Goal: Task Accomplishment & Management: Manage account settings

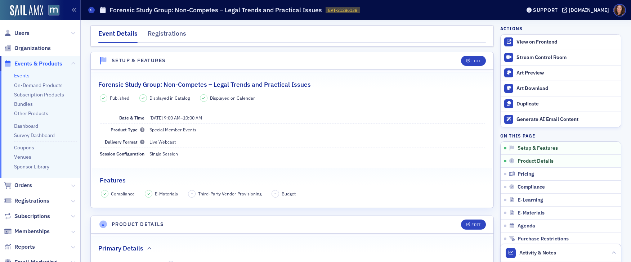
scroll to position [0, 0]
click at [23, 77] on link "Events" at bounding box center [21, 75] width 15 height 6
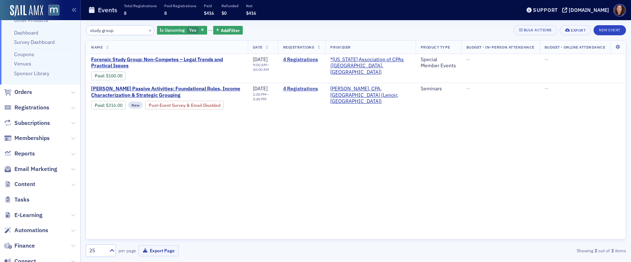
scroll to position [161, 0]
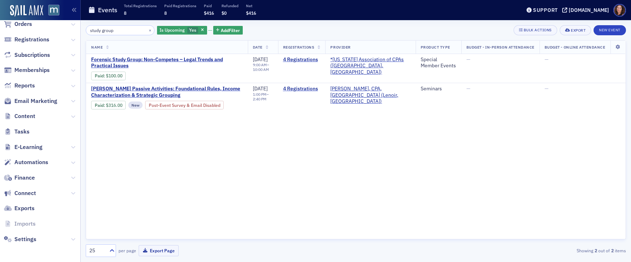
click at [32, 106] on span "Email Marketing" at bounding box center [40, 100] width 80 height 15
click at [31, 103] on span "Email Marketing" at bounding box center [35, 101] width 43 height 8
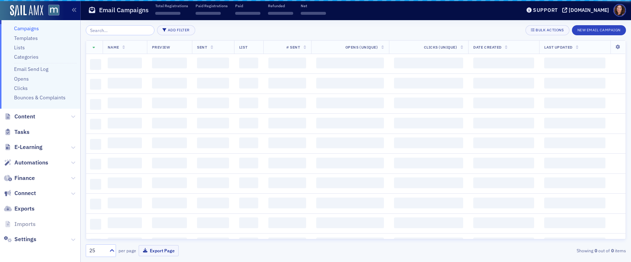
scroll to position [55, 0]
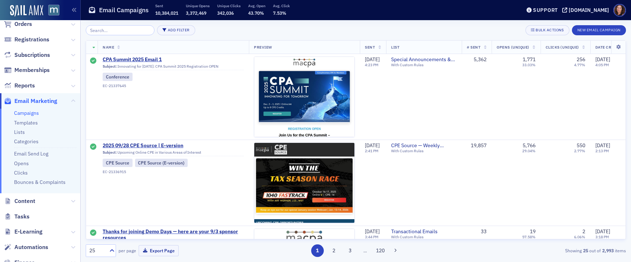
click at [122, 30] on input "search" at bounding box center [120, 30] width 69 height 10
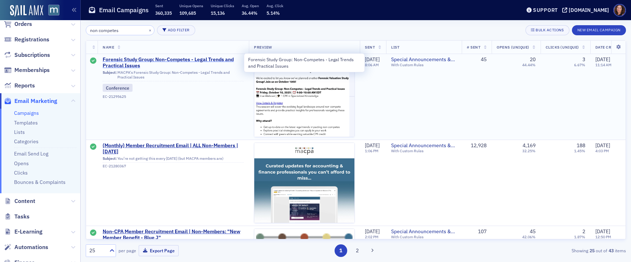
type input "non competes"
click at [152, 61] on span "Forensic Study Group: Non-Competes - Legal Trends and Practical Issues" at bounding box center [173, 63] width 141 height 13
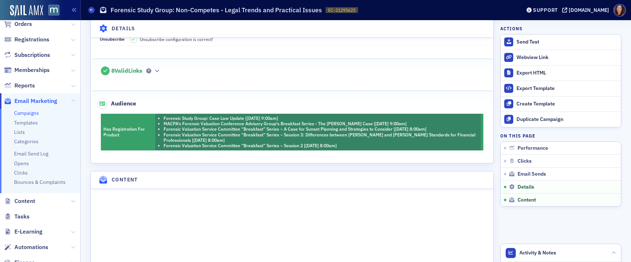
scroll to position [681, 0]
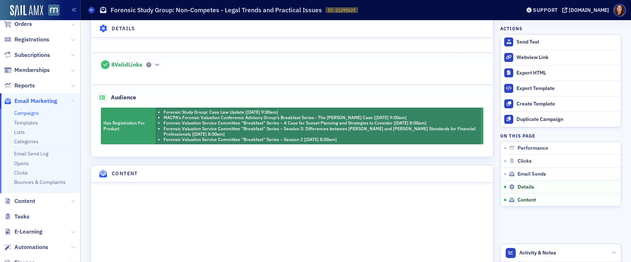
click at [27, 114] on link "Campaigns" at bounding box center [26, 113] width 25 height 6
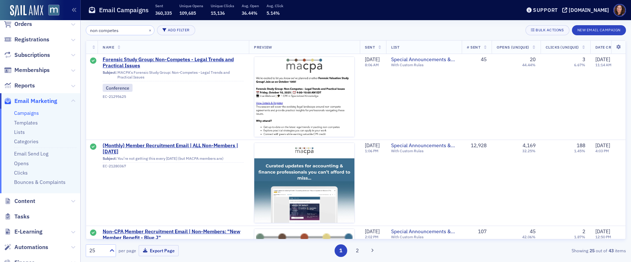
drag, startPoint x: 121, startPoint y: 31, endPoint x: 33, endPoint y: 29, distance: 88.3
click at [33, 29] on div "Users Organizations Events & Products Orders Registrations Subscriptions Member…" at bounding box center [315, 131] width 631 height 262
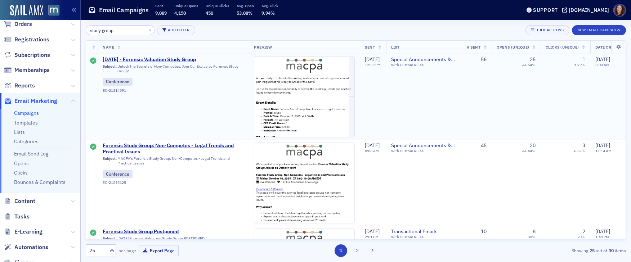
type input "study group"
click at [175, 58] on span "[DATE] - Forensic Valuation Study Group" at bounding box center [173, 60] width 141 height 6
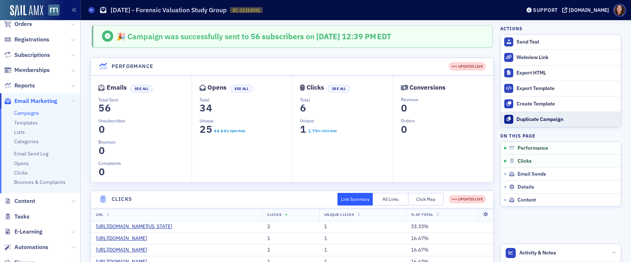
click at [533, 119] on div "Duplicate Campaign" at bounding box center [567, 119] width 101 height 6
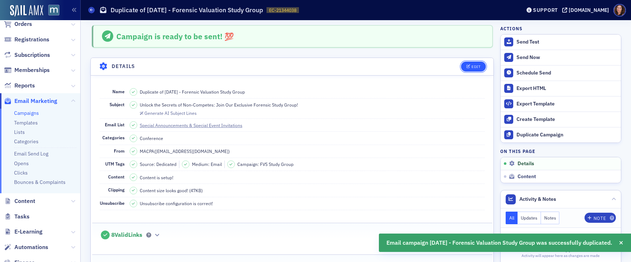
click at [468, 62] on button "Edit" at bounding box center [473, 67] width 25 height 10
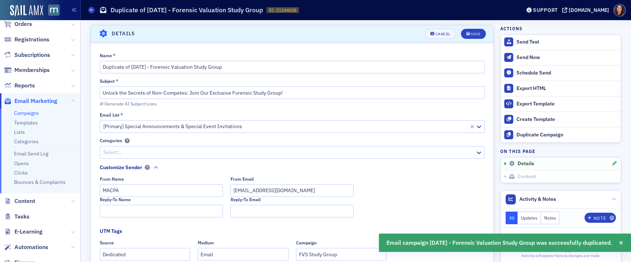
scroll to position [34, 0]
drag, startPoint x: 149, startPoint y: 72, endPoint x: 135, endPoint y: 70, distance: 13.4
click at [148, 72] on input "Duplicate of [DATE] - Forensic Valuation Study Group" at bounding box center [292, 66] width 385 height 13
drag, startPoint x: 129, startPoint y: 66, endPoint x: 70, endPoint y: 65, distance: 59.1
click at [70, 65] on div "Users Organizations Events & Products Orders Registrations Subscriptions Member…" at bounding box center [315, 131] width 631 height 262
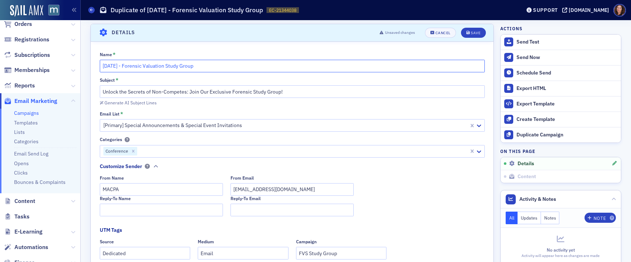
click at [240, 69] on input "[DATE] - Forensic Valuation Study Group" at bounding box center [292, 66] width 385 height 13
type input "[DATE] - Forensic Valuation Study Group - LAST CALL"
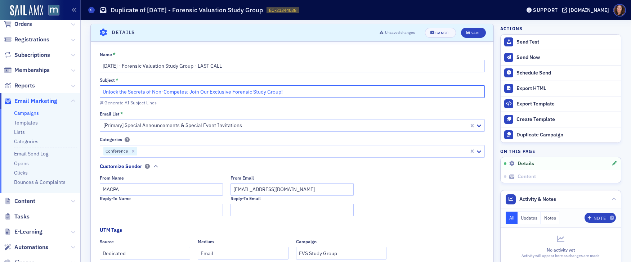
click at [303, 91] on input "Unlock the Secrets of Non-Competes: Join Our Exclusive Forensic Study Group!" at bounding box center [292, 91] width 385 height 13
click at [101, 92] on input "Unlock the Secrets of Non-Competes: Join Our Exclusive Forensic Study Group" at bounding box center [292, 91] width 385 height 13
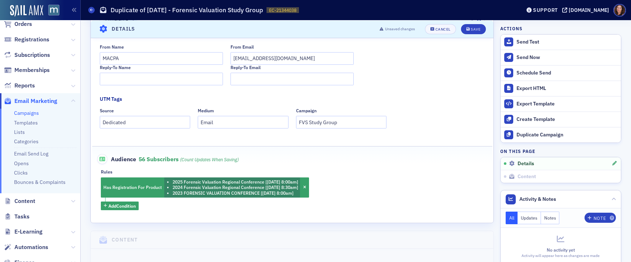
scroll to position [167, 0]
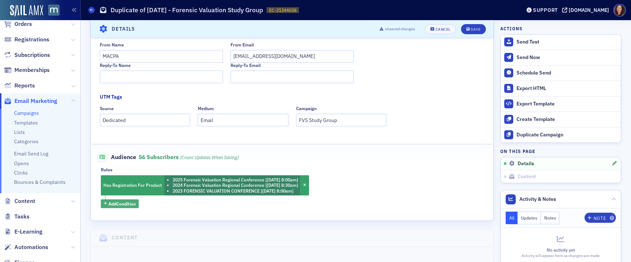
type input "LAST CALL - Unlock the Secrets of Non-Competes: Join Our Exclusive Forensic Stu…"
click at [116, 202] on span "Add Condition" at bounding box center [121, 204] width 27 height 6
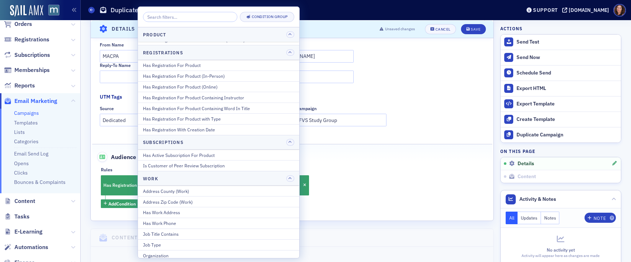
scroll to position [937, 0]
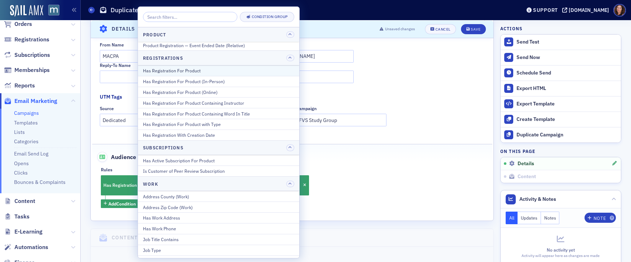
click at [192, 68] on div "Has Registration For Product" at bounding box center [218, 70] width 151 height 6
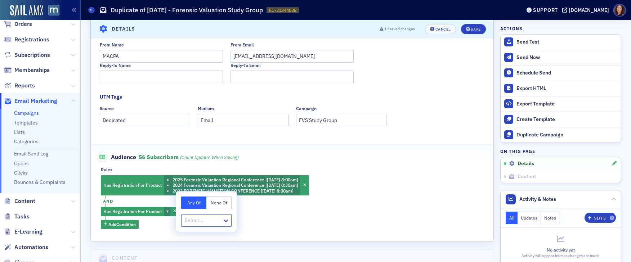
click at [227, 202] on button "None Of" at bounding box center [218, 203] width 25 height 13
click at [197, 220] on div at bounding box center [202, 220] width 37 height 9
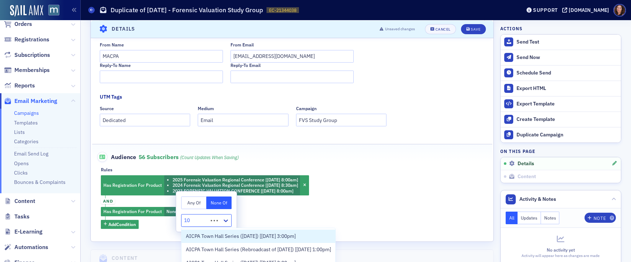
type input "1"
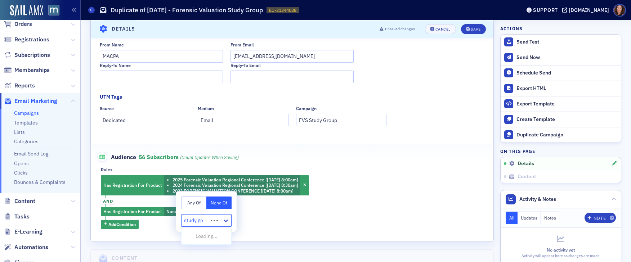
type input "study group"
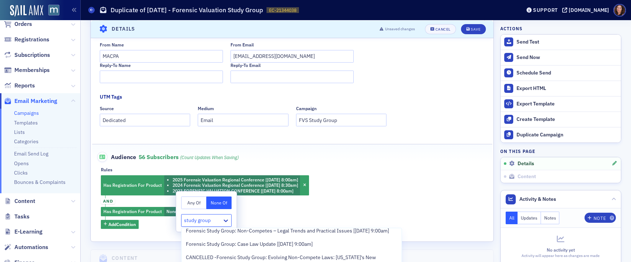
scroll to position [11, 0]
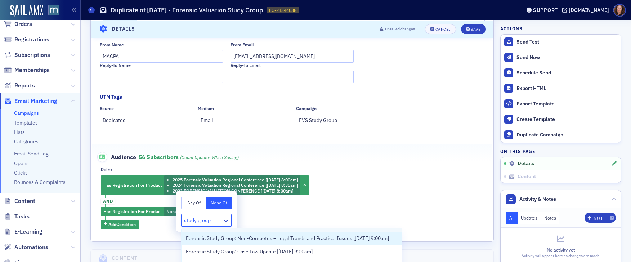
click at [262, 237] on span "Forensic Study Group: Non-Competes – Legal Trends and Practical Issues [[DATE] …" at bounding box center [287, 239] width 203 height 8
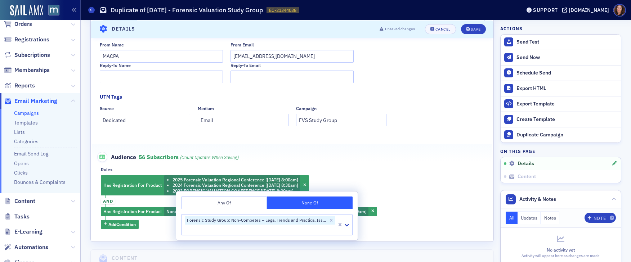
drag, startPoint x: 412, startPoint y: 174, endPoint x: 408, endPoint y: 175, distance: 4.1
click at [412, 174] on div "Rules Has Registration For Product 2025 Forensic Valuation Regional Conference …" at bounding box center [292, 198] width 383 height 62
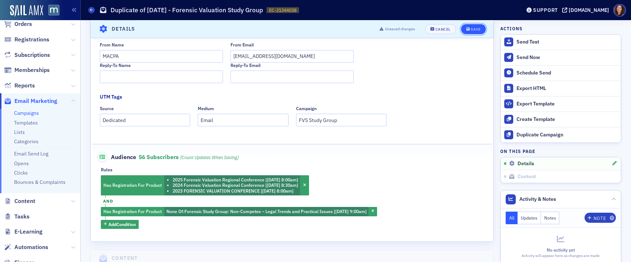
click at [474, 27] on div "Save" at bounding box center [476, 29] width 10 height 4
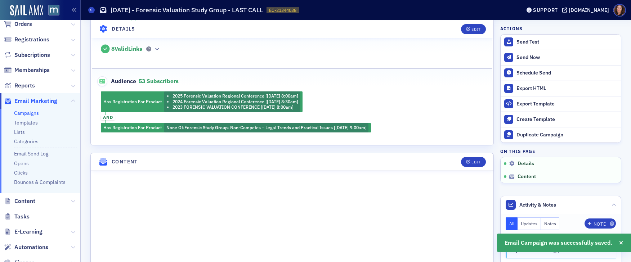
scroll to position [201, 0]
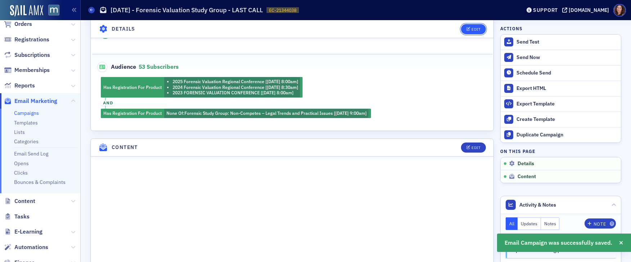
click at [472, 27] on div "Edit" at bounding box center [476, 29] width 9 height 4
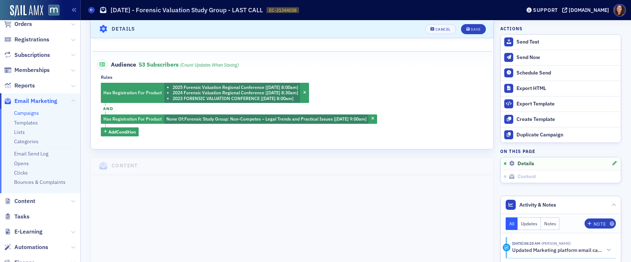
scroll to position [214, 0]
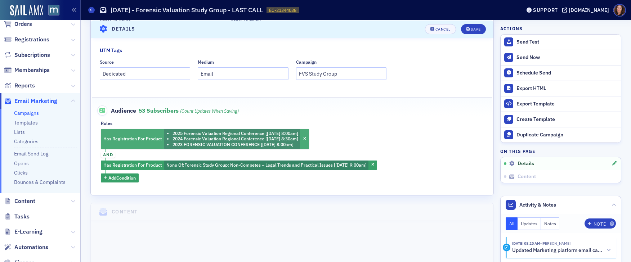
click at [128, 130] on div "Has Registration For Product 2025 Forensic Valuation Regional Conference [[DATE…" at bounding box center [205, 139] width 208 height 20
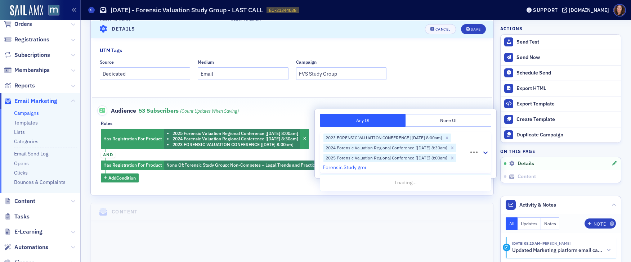
type input "Forensic Study group"
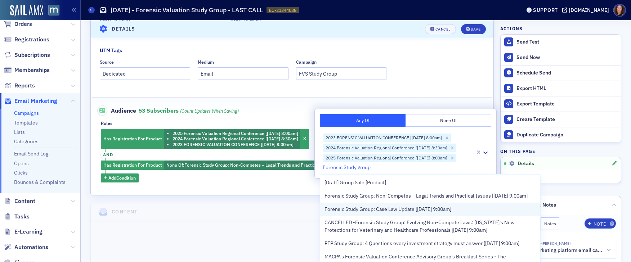
click at [486, 213] on div "Forensic Study Group: Case Law Update [[DATE] 9:00am]" at bounding box center [430, 210] width 211 height 8
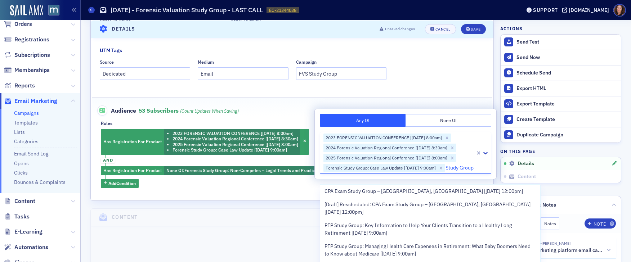
scroll to position [269, 0]
click at [446, 172] on input "Study Group" at bounding box center [460, 168] width 29 height 8
type input "Forensic Study Group"
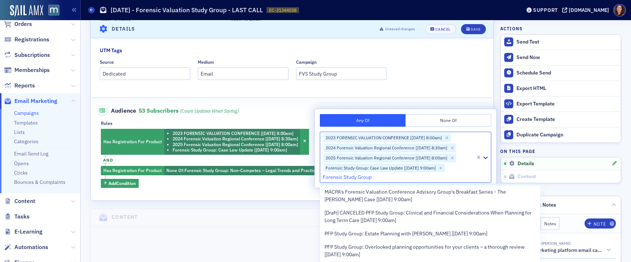
scroll to position [62, 0]
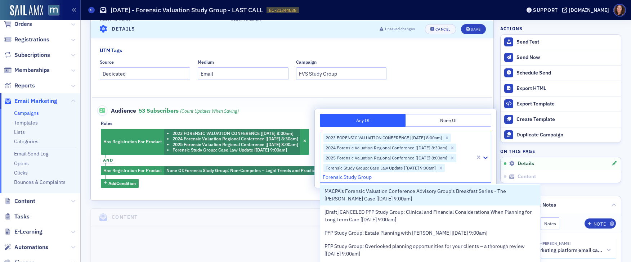
click at [387, 203] on span "MACPA's Forensic Valuation Conference Advisory Group's Breakfast Series - The […" at bounding box center [430, 195] width 211 height 15
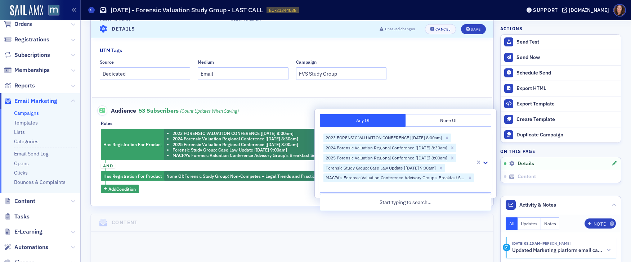
scroll to position [0, 0]
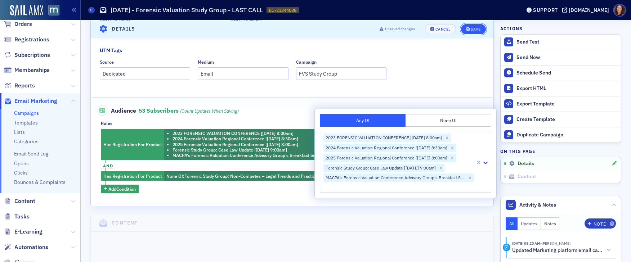
click at [476, 30] on div "Save" at bounding box center [476, 29] width 10 height 4
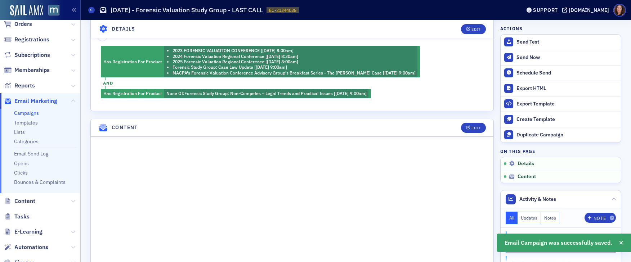
scroll to position [242, 0]
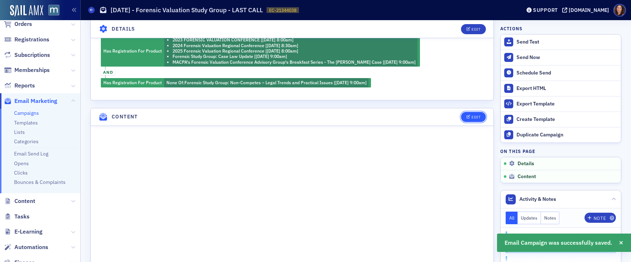
click at [474, 117] on div "Edit" at bounding box center [476, 117] width 9 height 4
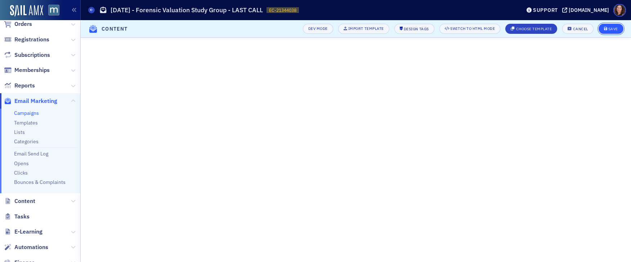
click at [609, 28] on div "Save" at bounding box center [614, 29] width 10 height 4
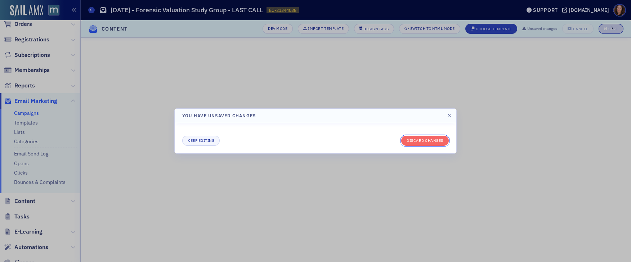
click at [426, 138] on button "Discard changes" at bounding box center [425, 141] width 48 height 10
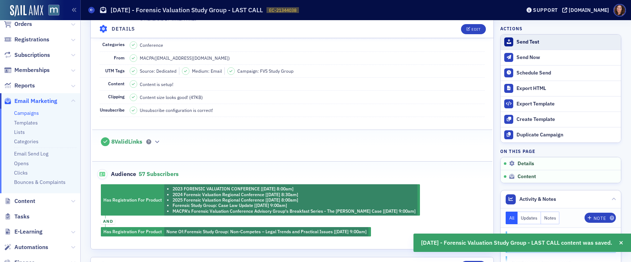
click at [527, 43] on div "Send Test" at bounding box center [567, 42] width 101 height 6
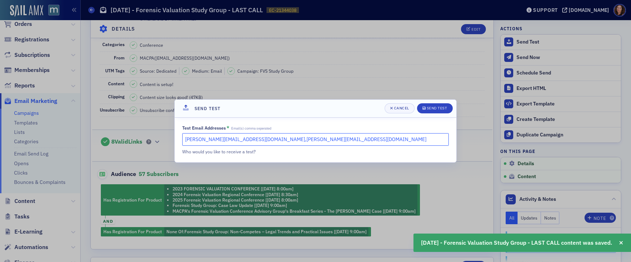
click at [317, 141] on input "[PERSON_NAME][EMAIL_ADDRESS][DOMAIN_NAME],[PERSON_NAME][EMAIL_ADDRESS][DOMAIN_N…" at bounding box center [315, 139] width 267 height 13
drag, startPoint x: 317, startPoint y: 141, endPoint x: 228, endPoint y: 141, distance: 89.0
click at [228, 141] on input "[PERSON_NAME][EMAIL_ADDRESS][DOMAIN_NAME],[PERSON_NAME][EMAIL_ADDRESS][DOMAIN_N…" at bounding box center [315, 139] width 267 height 13
type input "[PERSON_NAME][EMAIL_ADDRESS][DOMAIN_NAME]"
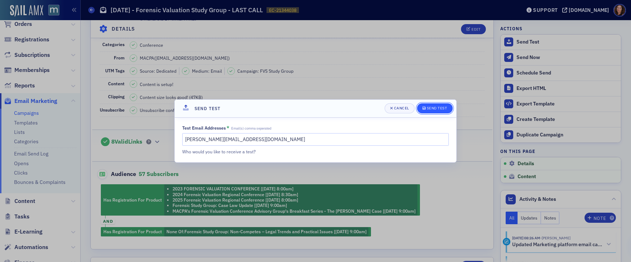
click at [440, 108] on div "Send Test" at bounding box center [437, 108] width 21 height 4
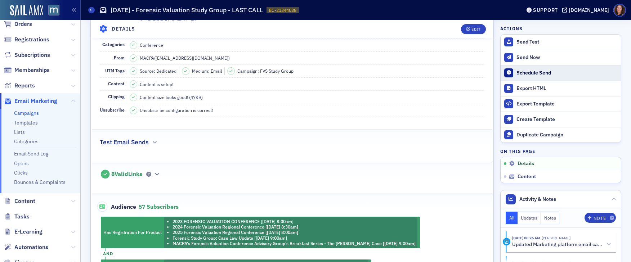
click at [529, 72] on div "Schedule Send" at bounding box center [567, 73] width 101 height 6
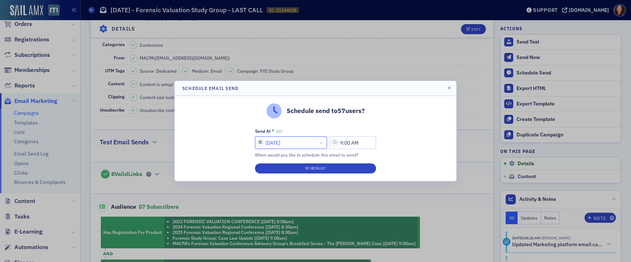
select select "8"
select select "2025"
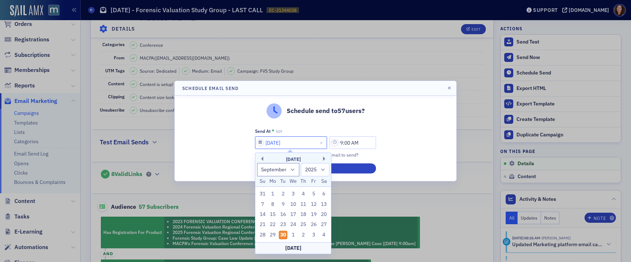
click at [309, 145] on input "[DATE]" at bounding box center [291, 143] width 72 height 13
drag, startPoint x: 294, startPoint y: 235, endPoint x: 304, endPoint y: 226, distance: 13.5
click at [294, 235] on div "1" at bounding box center [293, 235] width 9 height 9
type input "[DATE]"
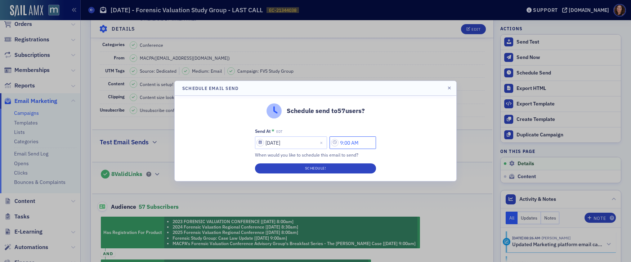
click at [349, 142] on input "9:00 AM" at bounding box center [353, 143] width 46 height 13
click at [267, 144] on icon at bounding box center [266, 142] width 7 height 7
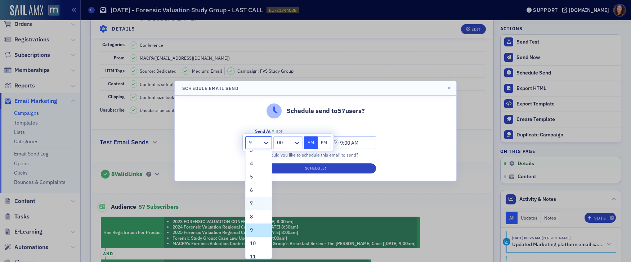
scroll to position [36, 0]
click at [253, 218] on span "8" at bounding box center [251, 217] width 3 height 8
type input "8:00 AM"
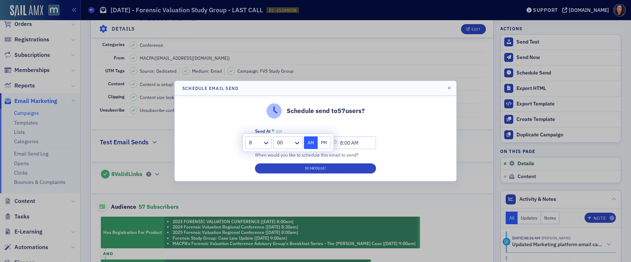
click at [426, 147] on div "Schedule send to 57 users? Send At * EDT [DATE] 8:00 AM When would you like to …" at bounding box center [316, 138] width 282 height 85
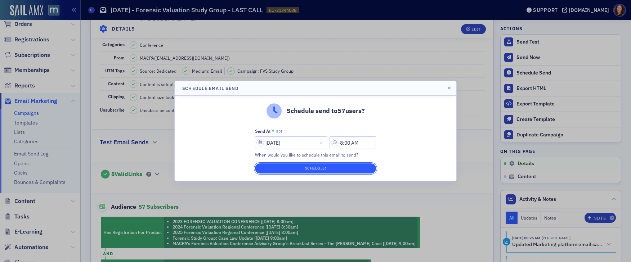
click at [328, 166] on button "Schedule!" at bounding box center [315, 169] width 121 height 10
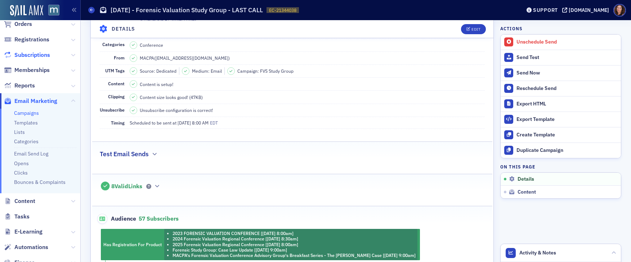
scroll to position [0, 0]
